Goal: Task Accomplishment & Management: Complete application form

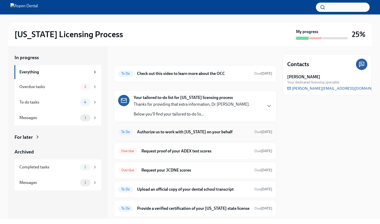
click at [207, 130] on h6 "Authorize us to work with [US_STATE] on your behalf" at bounding box center [193, 132] width 113 height 6
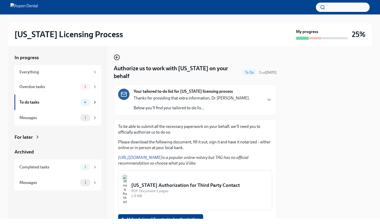
click at [117, 57] on icon "button" at bounding box center [117, 57] width 2 height 0
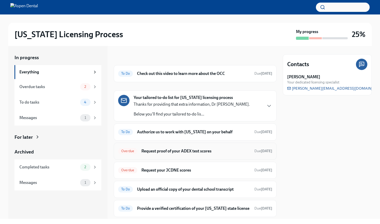
click at [166, 152] on h6 "Request proof of your ADEX test scores" at bounding box center [196, 152] width 109 height 6
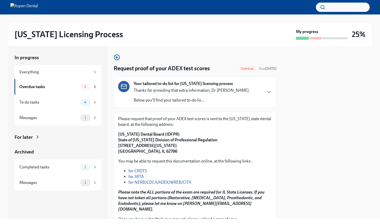
click at [146, 184] on link "for NERB/CDCA/ADEX/WREB/CITA" at bounding box center [160, 182] width 63 height 5
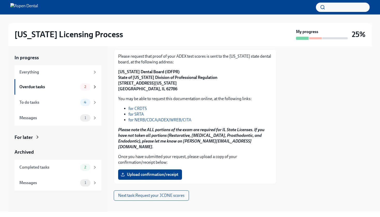
scroll to position [62, 0]
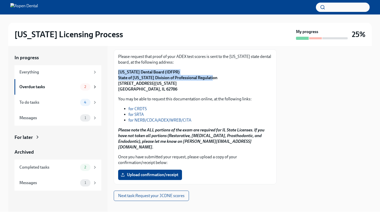
drag, startPoint x: 118, startPoint y: 71, endPoint x: 212, endPoint y: 78, distance: 95.0
click at [212, 78] on div "Please request that proof of your ADEX test scores is sent to the [US_STATE] st…" at bounding box center [195, 116] width 163 height 135
copy strong "[US_STATE] Dental Board (IDFPR) State of [US_STATE] Division of Professional Re…"
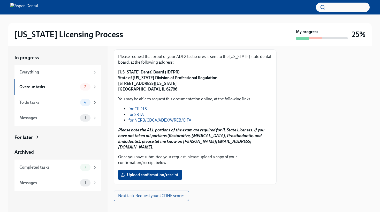
click at [118, 83] on div "Please request that proof of your ADEX test scores is sent to the [US_STATE] st…" at bounding box center [195, 116] width 163 height 135
drag, startPoint x: 118, startPoint y: 83, endPoint x: 161, endPoint y: 89, distance: 43.9
click at [161, 89] on div "Please request that proof of your ADEX test scores is sent to the [US_STATE] st…" at bounding box center [195, 116] width 163 height 135
copy strong "[STREET_ADDRESS][US_STATE]"
click at [154, 172] on span "Upload confirmation/receipt" at bounding box center [150, 174] width 57 height 5
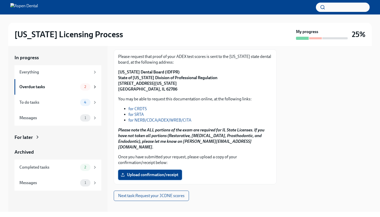
click at [0, 0] on input "Upload confirmation/receipt" at bounding box center [0, 0] width 0 height 0
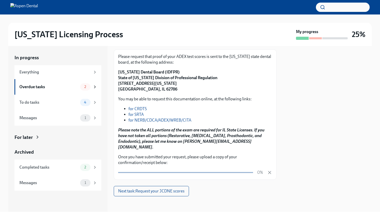
scroll to position [58, 0]
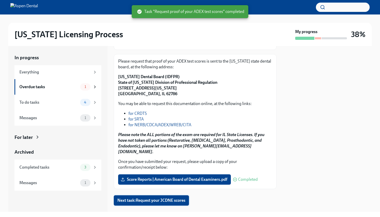
click at [154, 198] on span "Next task : Request your JCDNE scores" at bounding box center [152, 200] width 68 height 5
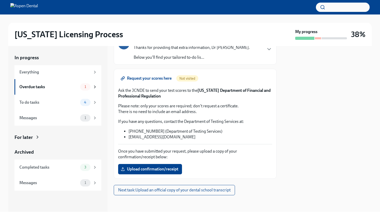
scroll to position [43, 0]
click at [140, 81] on link "Request your scores here" at bounding box center [146, 78] width 57 height 10
click at [164, 168] on span "Upload confirmation/receipt" at bounding box center [150, 169] width 57 height 5
click at [0, 0] on input "Upload confirmation/receipt" at bounding box center [0, 0] width 0 height 0
click at [175, 169] on span "Upload confirmation/receipt" at bounding box center [150, 169] width 57 height 5
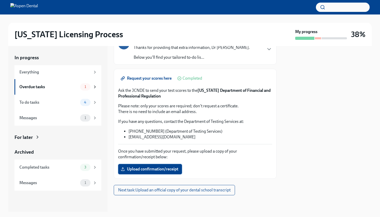
click at [0, 0] on input "Upload confirmation/receipt" at bounding box center [0, 0] width 0 height 0
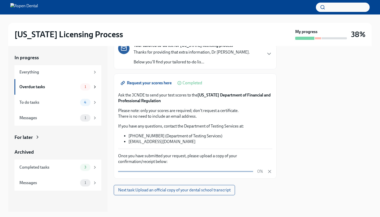
scroll to position [38, 0]
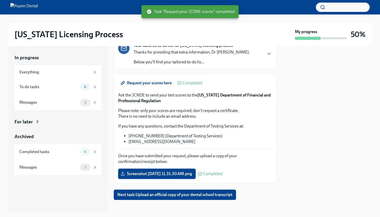
click at [141, 176] on span "Screenshot [DATE] 11.31.30 AM.png" at bounding box center [157, 173] width 70 height 5
click at [0, 0] on input "Screenshot [DATE] 11.31.30 AM.png" at bounding box center [0, 0] width 0 height 0
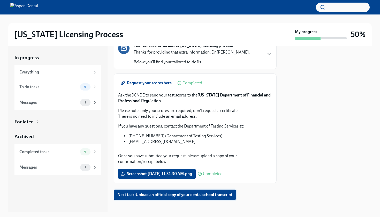
click at [178, 200] on button "Next task : Upload an official copy of your dental school transcript" at bounding box center [175, 195] width 122 height 10
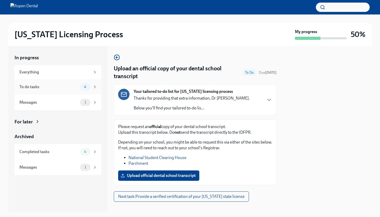
click at [48, 85] on div "To do tasks" at bounding box center [48, 87] width 59 height 6
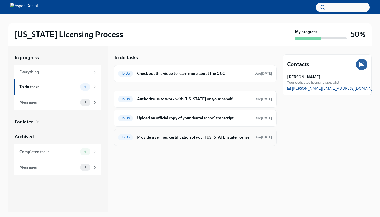
click at [191, 135] on h6 "Provide a verified certification of your [US_STATE] state license" at bounding box center [193, 138] width 113 height 6
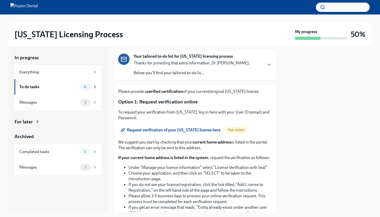
scroll to position [40, 0]
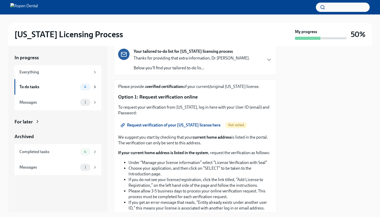
click at [187, 126] on span "Request verification of your [US_STATE] license here" at bounding box center [171, 125] width 99 height 5
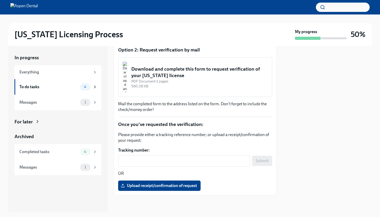
scroll to position [262, 0]
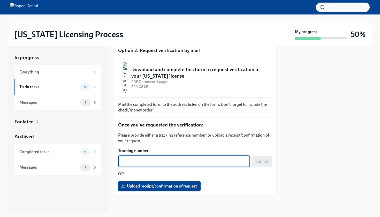
click at [173, 163] on textarea "Tracking number:" at bounding box center [184, 161] width 126 height 6
paste textarea "504MI1219172ID6"
type textarea "504MI1219172ID6"
click at [253, 160] on span "Submit" at bounding box center [262, 161] width 13 height 5
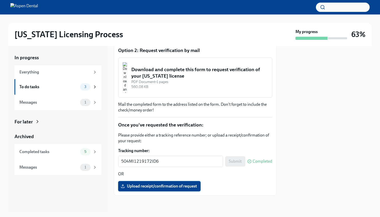
click at [165, 185] on span "Upload receipt/confirmation of request" at bounding box center [159, 186] width 75 height 5
click at [0, 0] on input "Upload receipt/confirmation of request" at bounding box center [0, 0] width 0 height 0
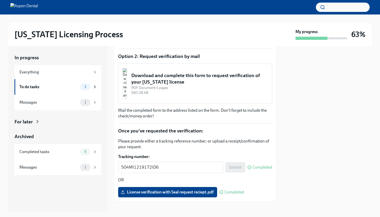
scroll to position [242, 0]
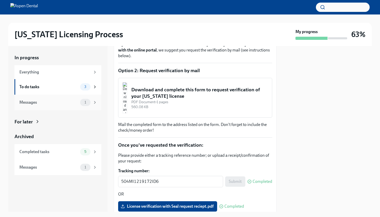
click at [79, 103] on div "Messages 1" at bounding box center [58, 102] width 78 height 7
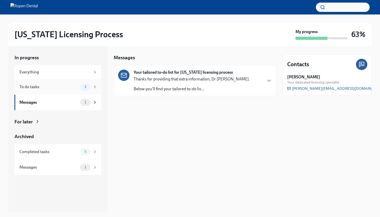
click at [76, 87] on div "To do tasks" at bounding box center [48, 87] width 59 height 6
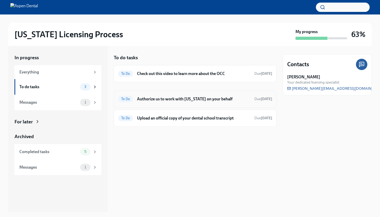
click at [192, 101] on h6 "Authorize us to work with [US_STATE] on your behalf" at bounding box center [193, 99] width 113 height 6
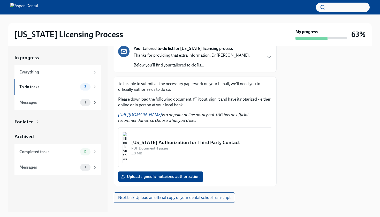
scroll to position [43, 0]
click at [127, 133] on img "button" at bounding box center [125, 147] width 5 height 31
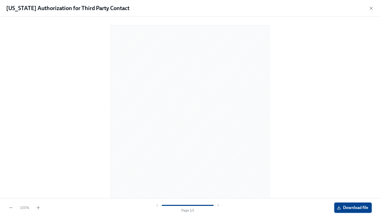
scroll to position [0, 0]
click at [253, 203] on button "Download file" at bounding box center [354, 208] width 38 height 10
click at [253, 11] on div "[US_STATE] Authorization for Third Party Contact" at bounding box center [190, 8] width 380 height 17
click at [253, 7] on icon "button" at bounding box center [371, 8] width 5 height 5
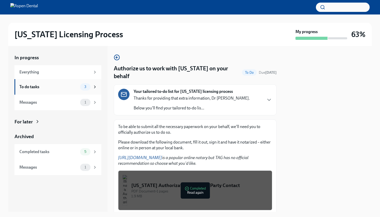
click at [52, 87] on div "To do tasks" at bounding box center [48, 87] width 59 height 6
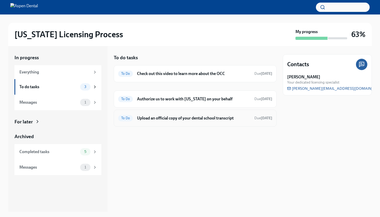
click at [181, 121] on div "To Do Upload an official copy of your dental school transcript Due [DATE]" at bounding box center [195, 118] width 154 height 8
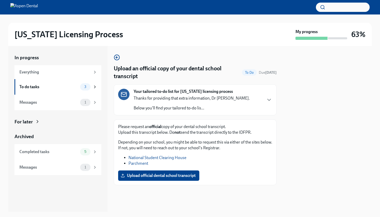
click at [142, 165] on link "Parchment" at bounding box center [139, 163] width 20 height 5
click at [76, 83] on div "To do tasks 3" at bounding box center [58, 86] width 78 height 7
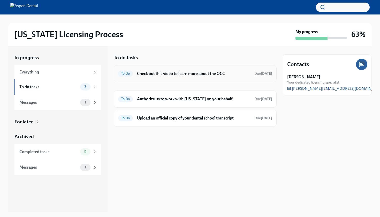
click at [170, 69] on div "To Do Check out this video to learn more about the OCC Due [DATE]" at bounding box center [195, 73] width 163 height 17
click at [171, 72] on h6 "Check out this video to learn more about the OCC" at bounding box center [193, 74] width 113 height 6
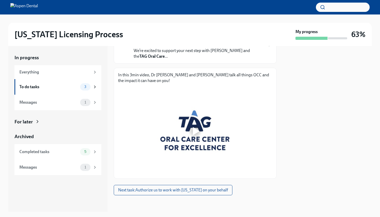
scroll to position [50, 0]
click at [200, 128] on div at bounding box center [195, 131] width 17 height 17
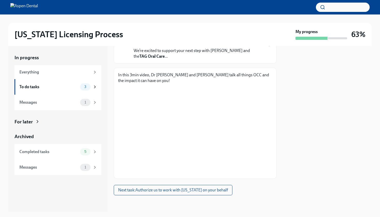
scroll to position [0, 0]
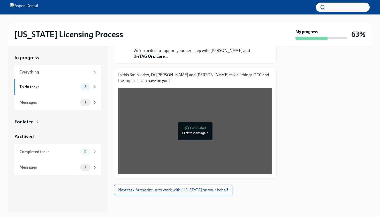
click at [172, 191] on span "Next task : Authorize us to work with [US_STATE] on your behalf" at bounding box center [173, 190] width 110 height 5
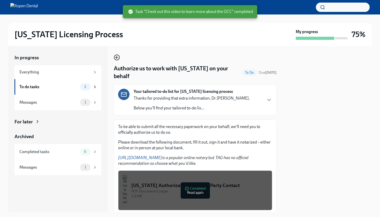
click at [117, 60] on icon "button" at bounding box center [117, 57] width 6 height 6
